Goal: Find specific page/section: Find specific page/section

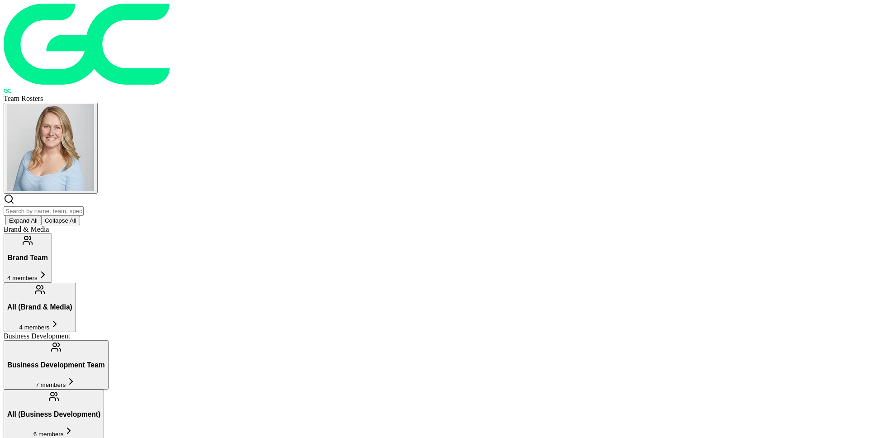
click at [84, 206] on input "text" at bounding box center [44, 210] width 80 height 9
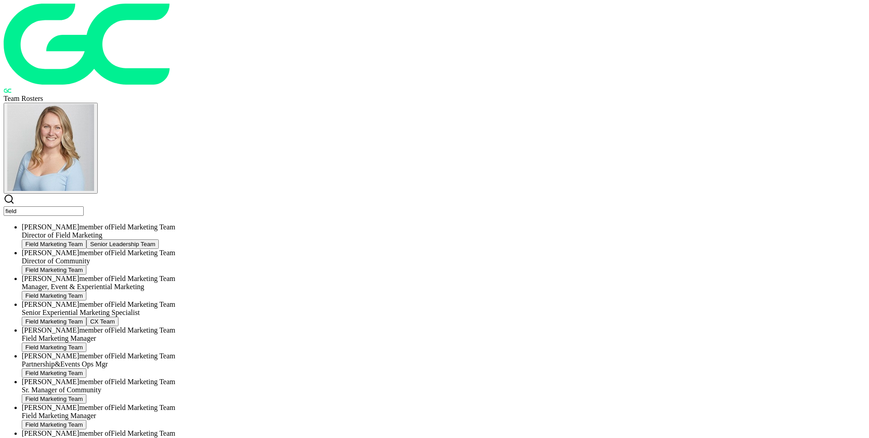
type input "field"
click at [270, 231] on div "Director of Field Marketing" at bounding box center [443, 235] width 843 height 8
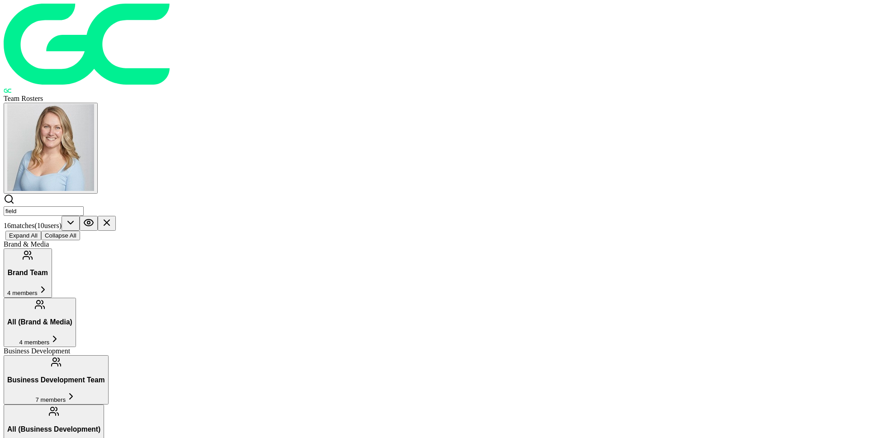
click at [112, 217] on icon at bounding box center [106, 222] width 11 height 11
